Goal: Information Seeking & Learning: Learn about a topic

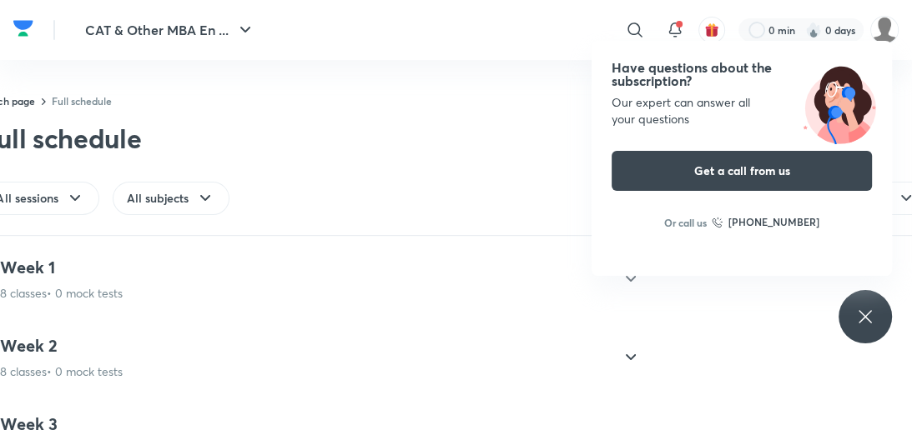
scroll to position [579, 0]
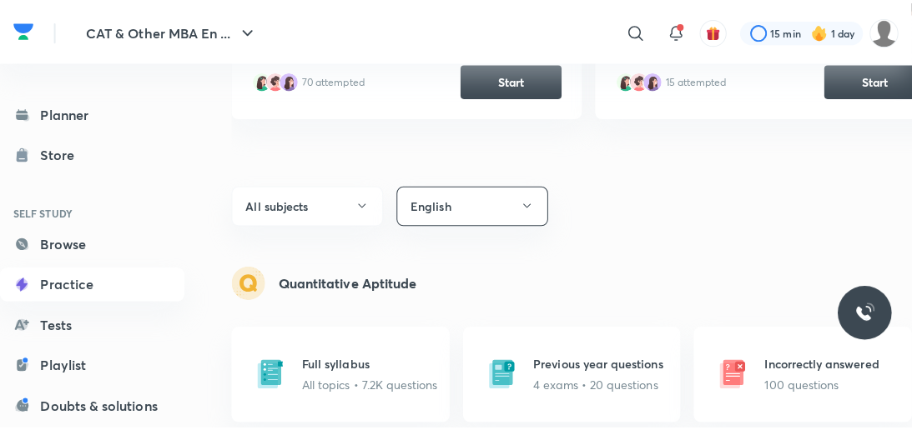
scroll to position [627, 0]
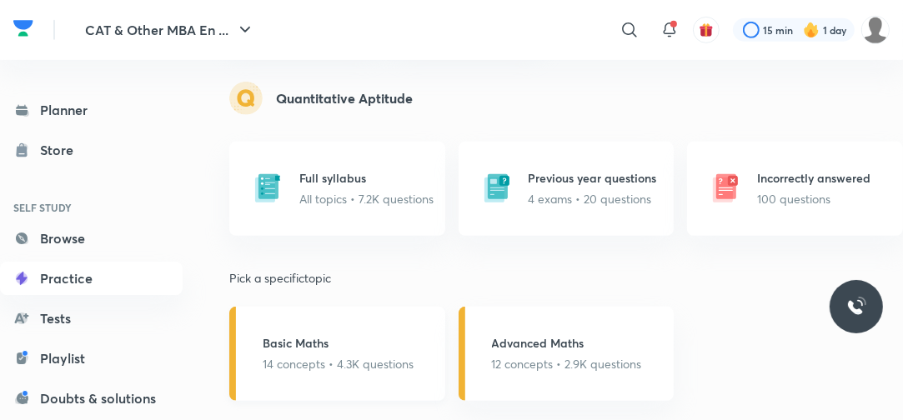
click at [438, 344] on div "Basic Maths 14 concepts • 4.3K questions" at bounding box center [337, 354] width 216 height 94
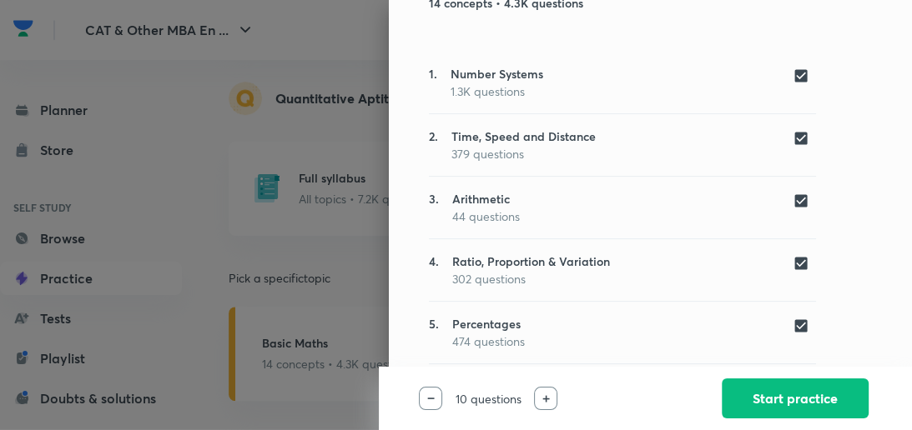
scroll to position [0, 0]
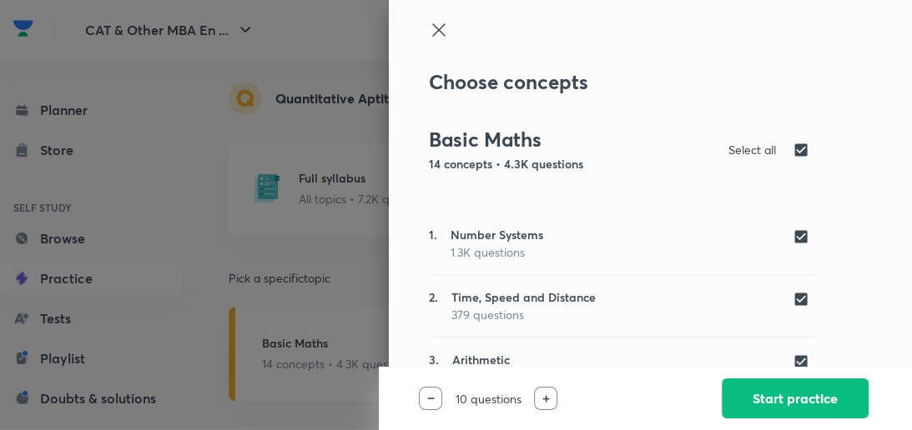
click at [429, 28] on icon at bounding box center [439, 30] width 20 height 20
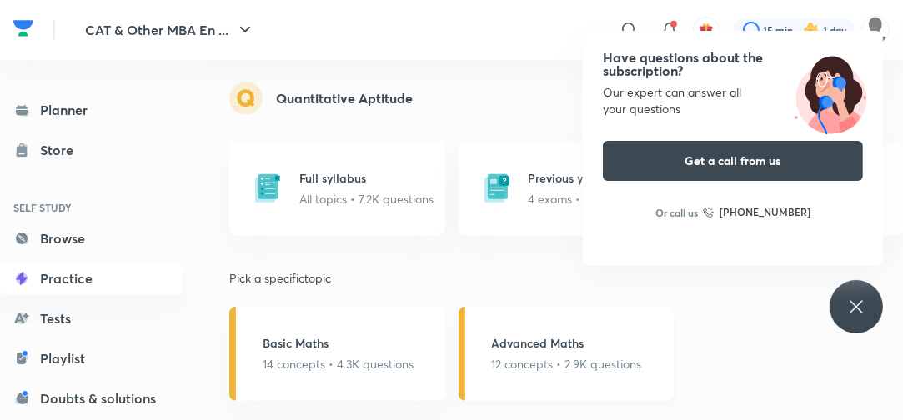
click at [535, 348] on h5 "Advanced Maths" at bounding box center [567, 343] width 150 height 18
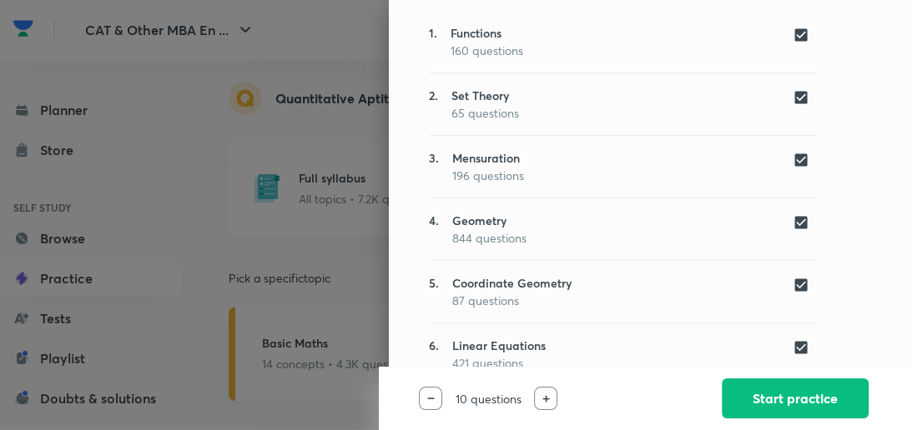
scroll to position [198, 0]
